Goal: Check status

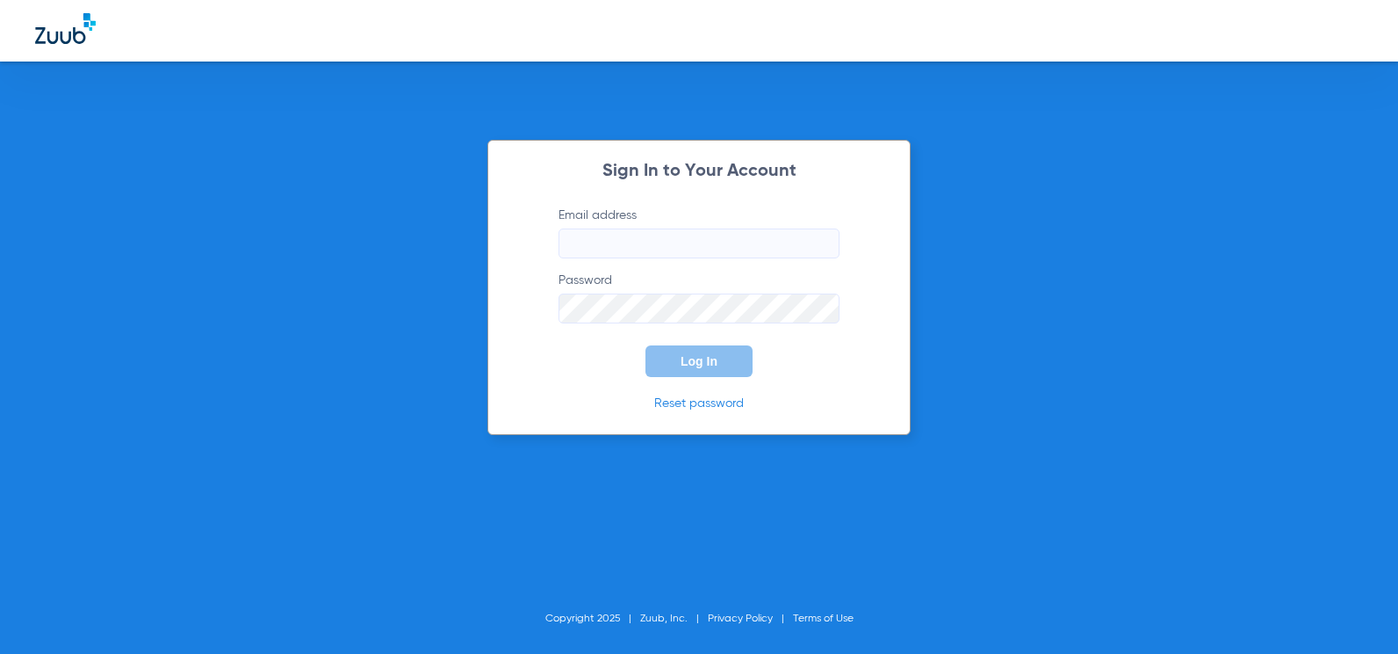
click at [662, 242] on input "Email address" at bounding box center [699, 243] width 281 height 30
type input "[EMAIL_ADDRESS][DOMAIN_NAME]"
click at [687, 368] on span "Log In" at bounding box center [699, 361] width 37 height 14
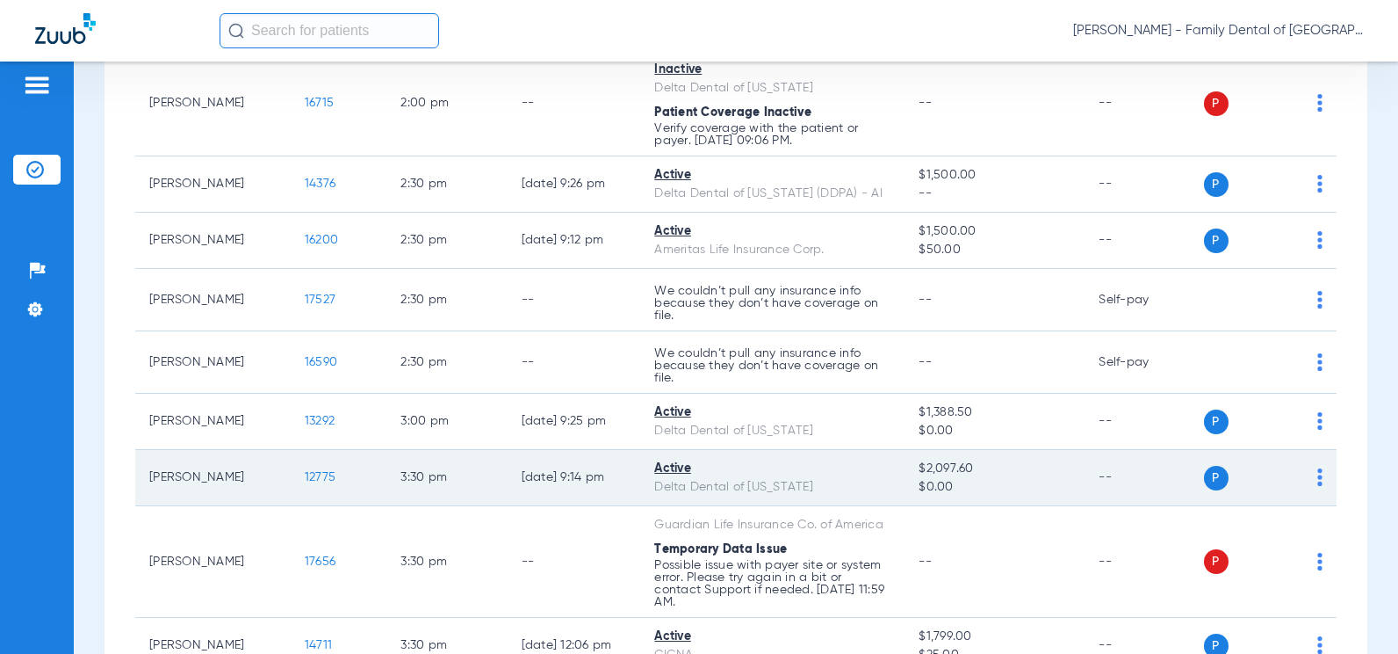
scroll to position [1669, 0]
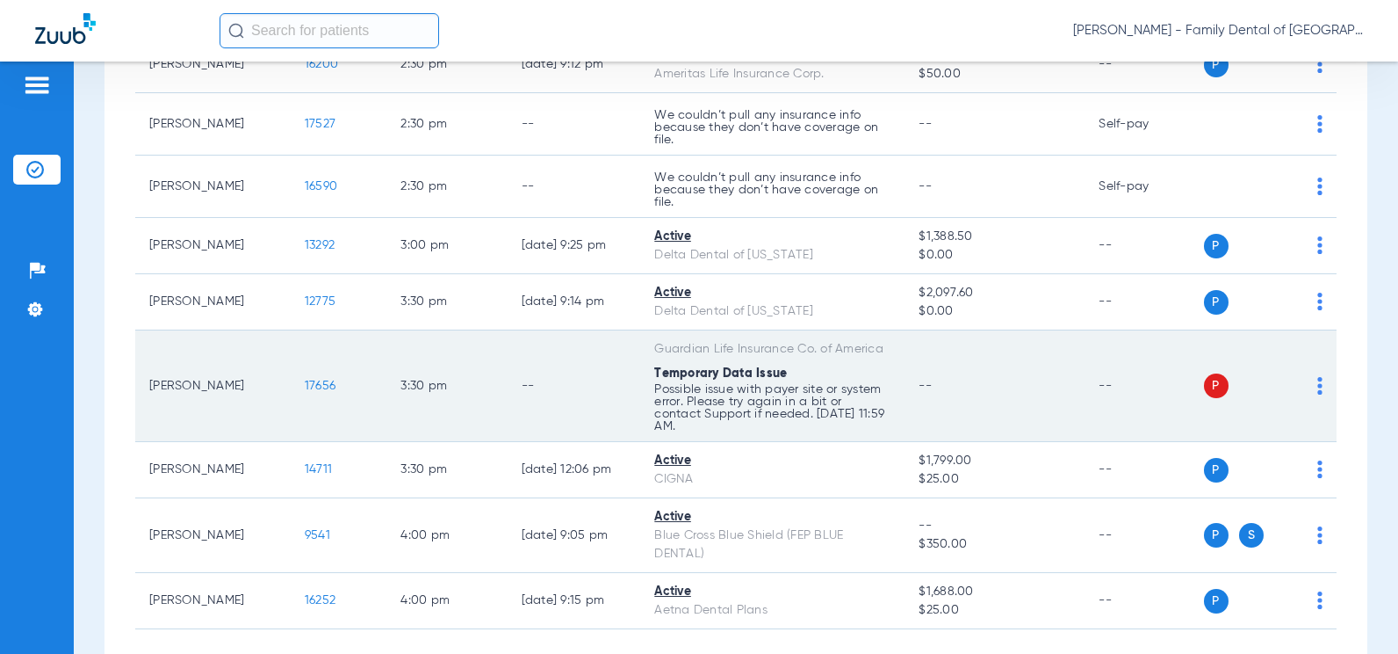
click at [1310, 376] on td "P S" at bounding box center [1271, 386] width 134 height 112
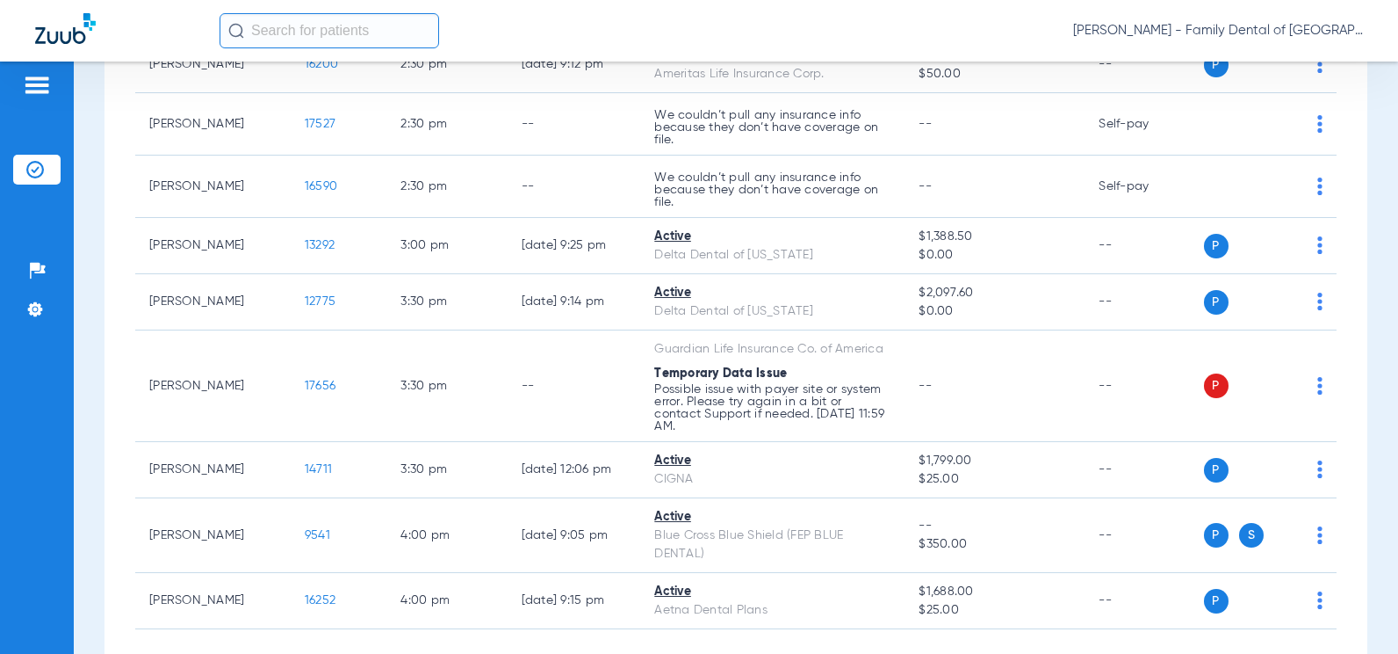
drag, startPoint x: 1310, startPoint y: 376, endPoint x: 1356, endPoint y: 405, distance: 54.8
click at [1356, 405] on div "Schedule Insurance Verification History Last Appt. Sync Time: [DATE] - 12:08 PM…" at bounding box center [736, 357] width 1325 height 592
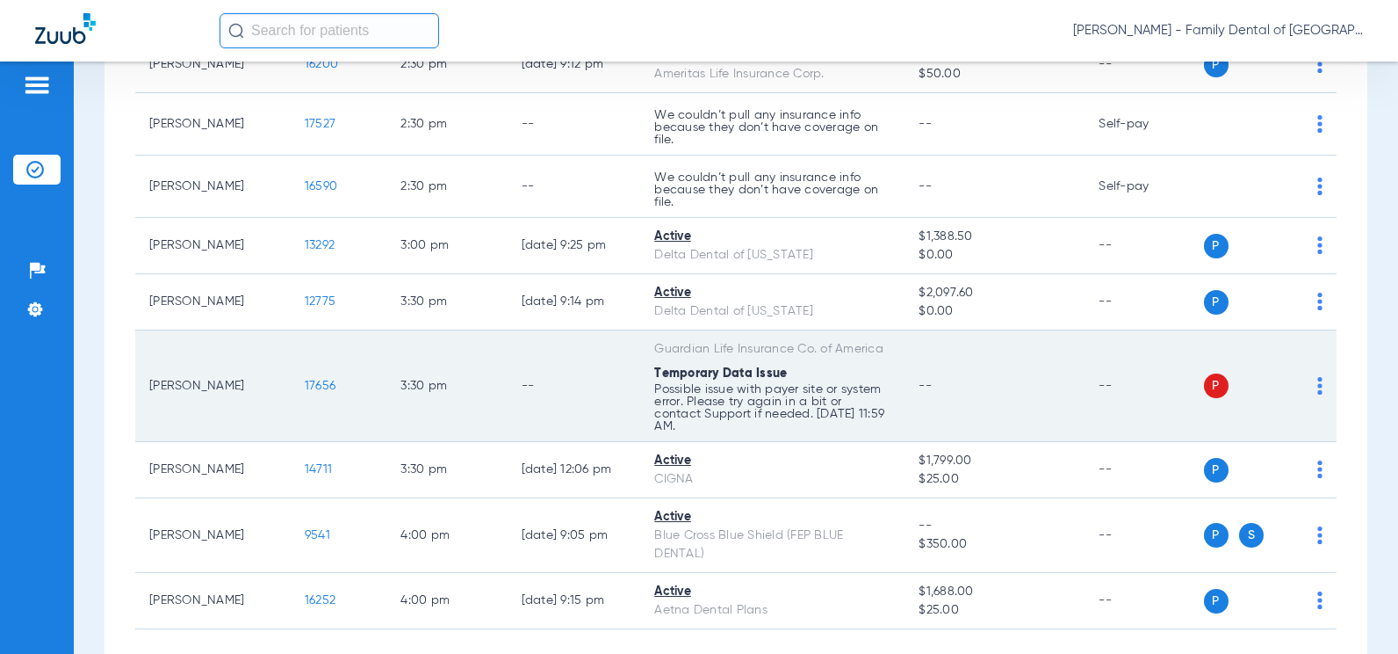
click at [305, 387] on span "17656" at bounding box center [320, 385] width 31 height 12
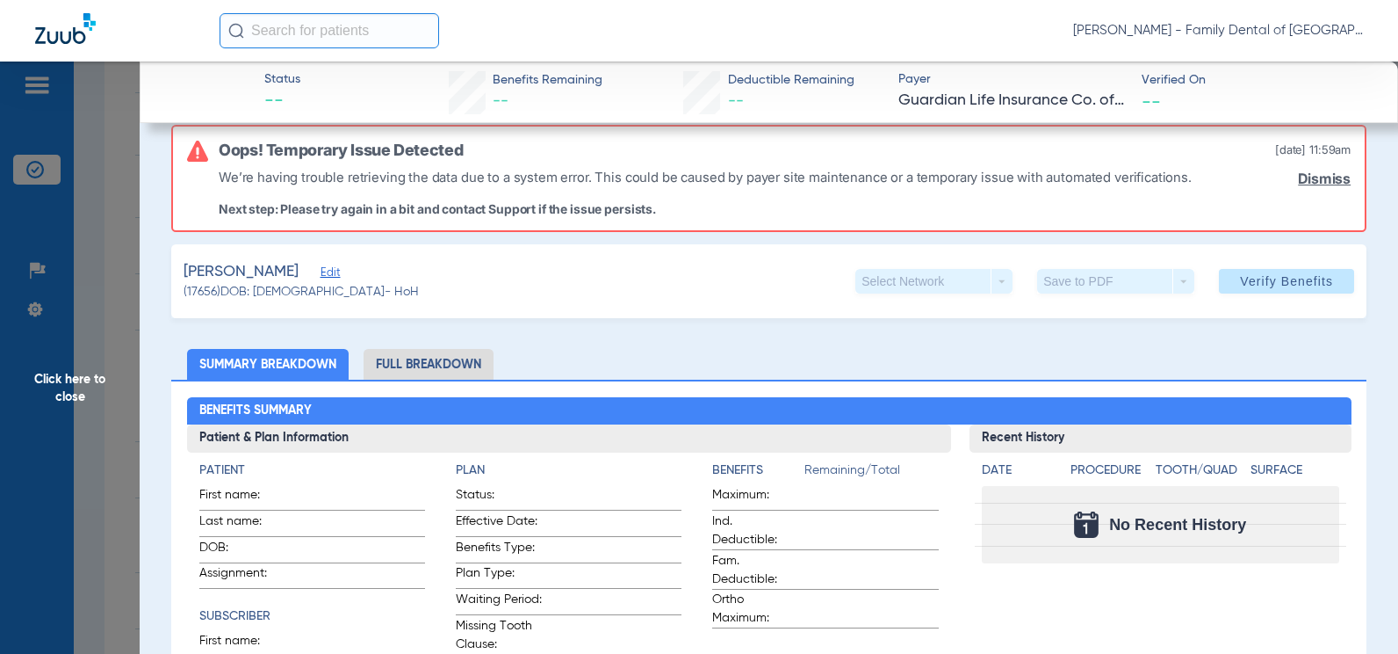
scroll to position [0, 0]
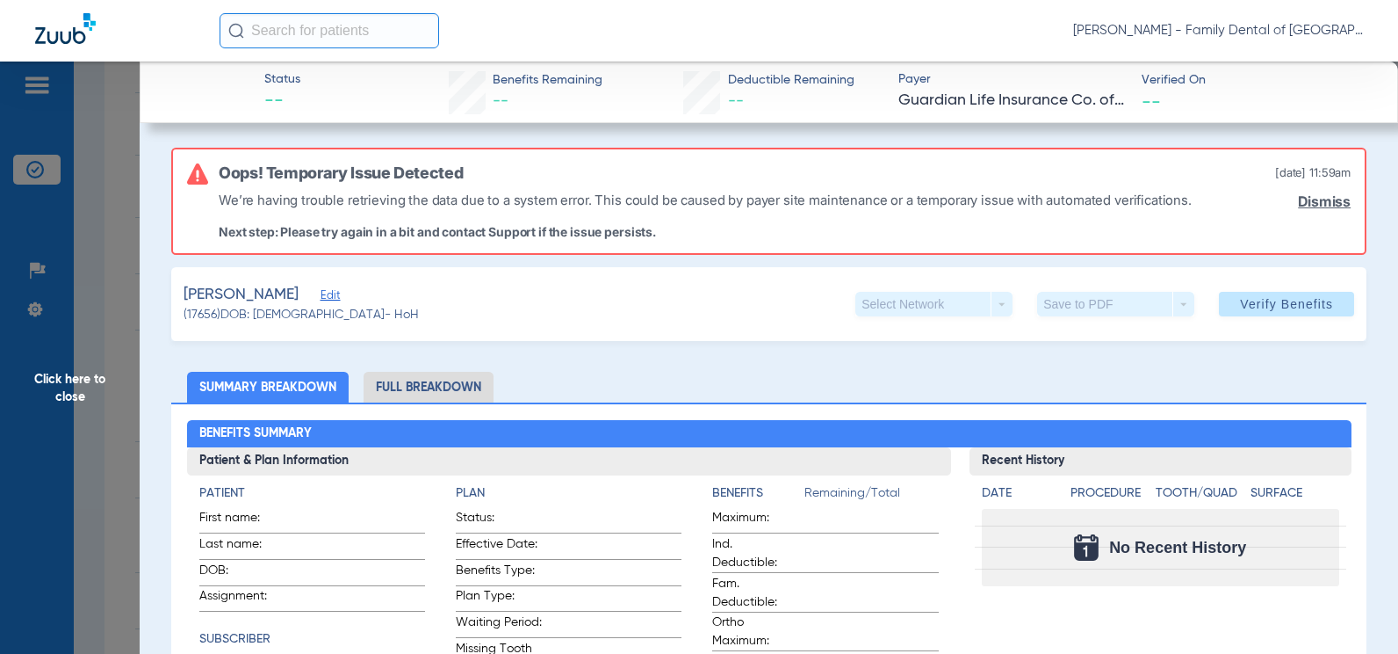
click at [78, 379] on span "Click here to close" at bounding box center [70, 388] width 140 height 654
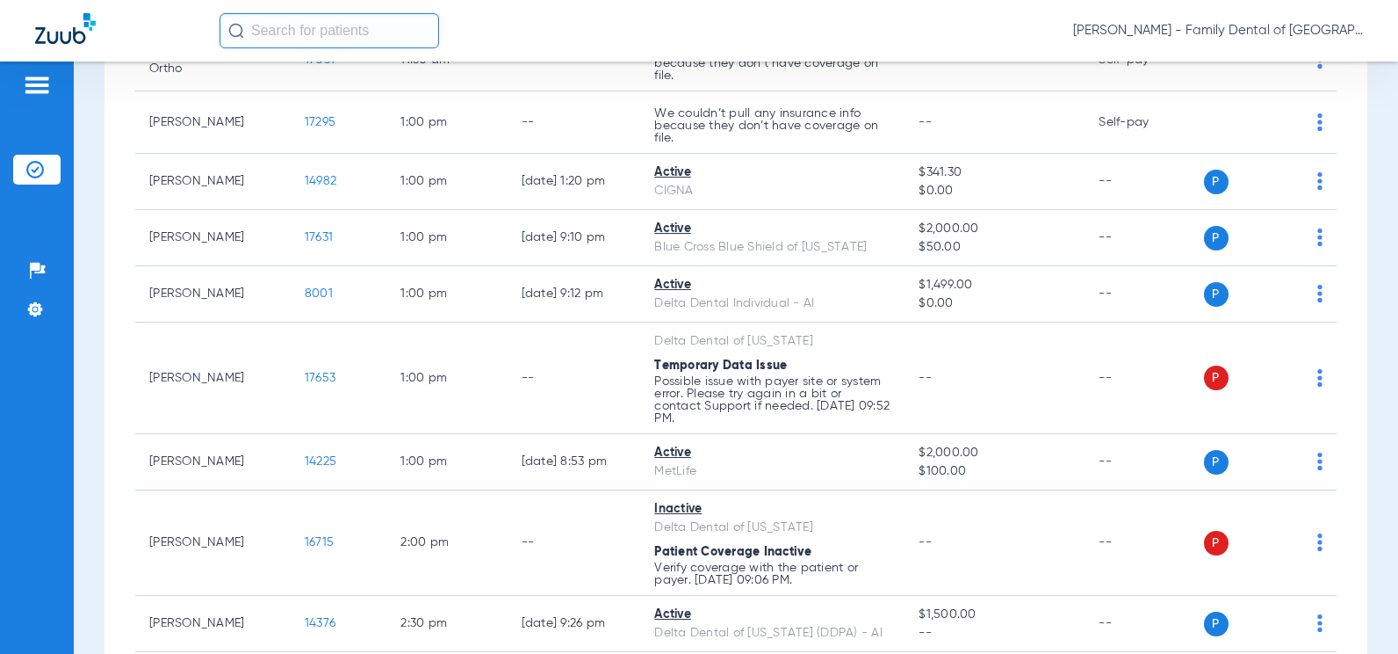
scroll to position [703, 0]
